Goal: Task Accomplishment & Management: Use online tool/utility

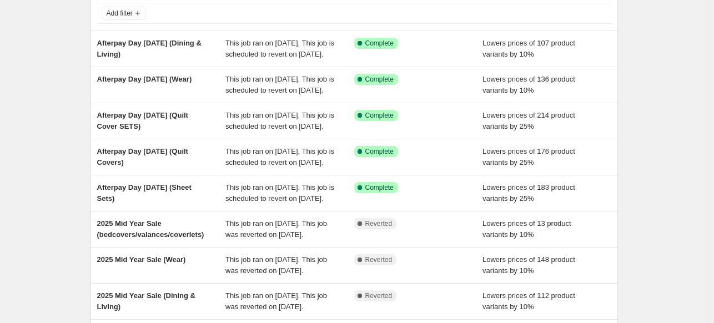
scroll to position [71, 0]
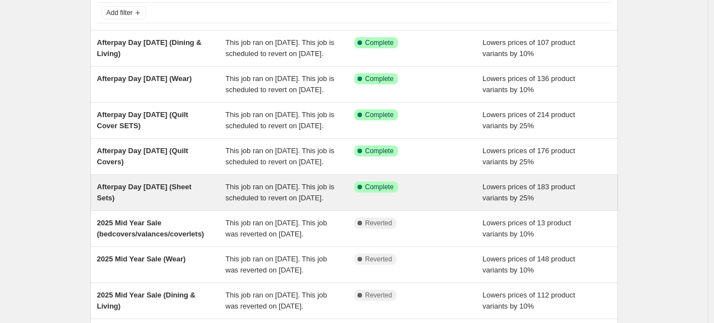
click at [160, 204] on div "Afterpay Day [DATE] (Sheet Sets)" at bounding box center [161, 193] width 129 height 22
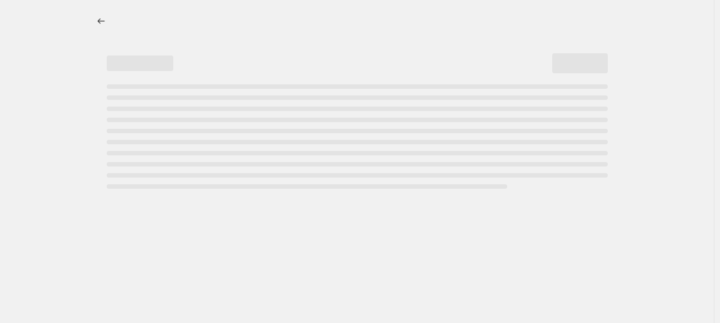
select select "percentage"
select select "collection"
select select "tag"
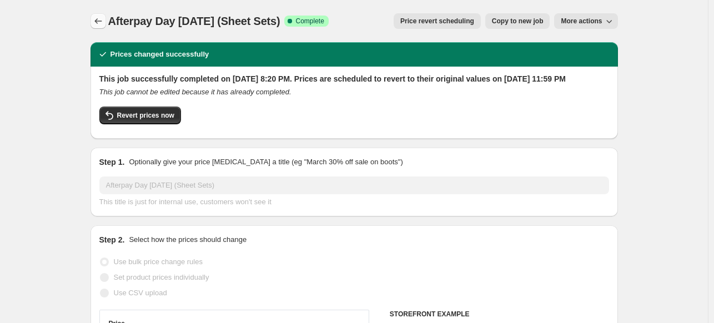
click at [102, 23] on icon "Price change jobs" at bounding box center [98, 21] width 11 height 11
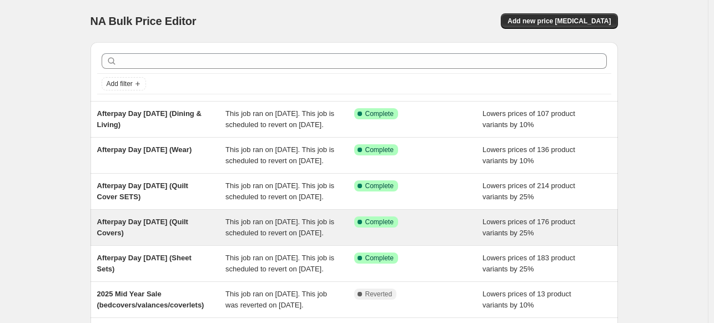
click at [162, 239] on div "Afterpay Day [DATE] (Quilt Covers)" at bounding box center [161, 228] width 129 height 22
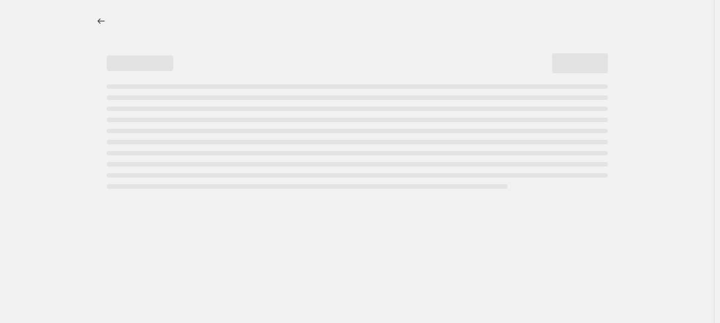
select select "percentage"
select select "collection"
select select "tag"
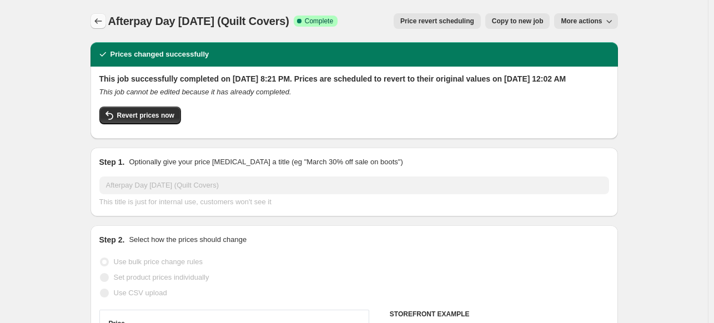
click at [106, 19] on button "Price change jobs" at bounding box center [98, 21] width 16 height 16
